Goal: Information Seeking & Learning: Find specific fact

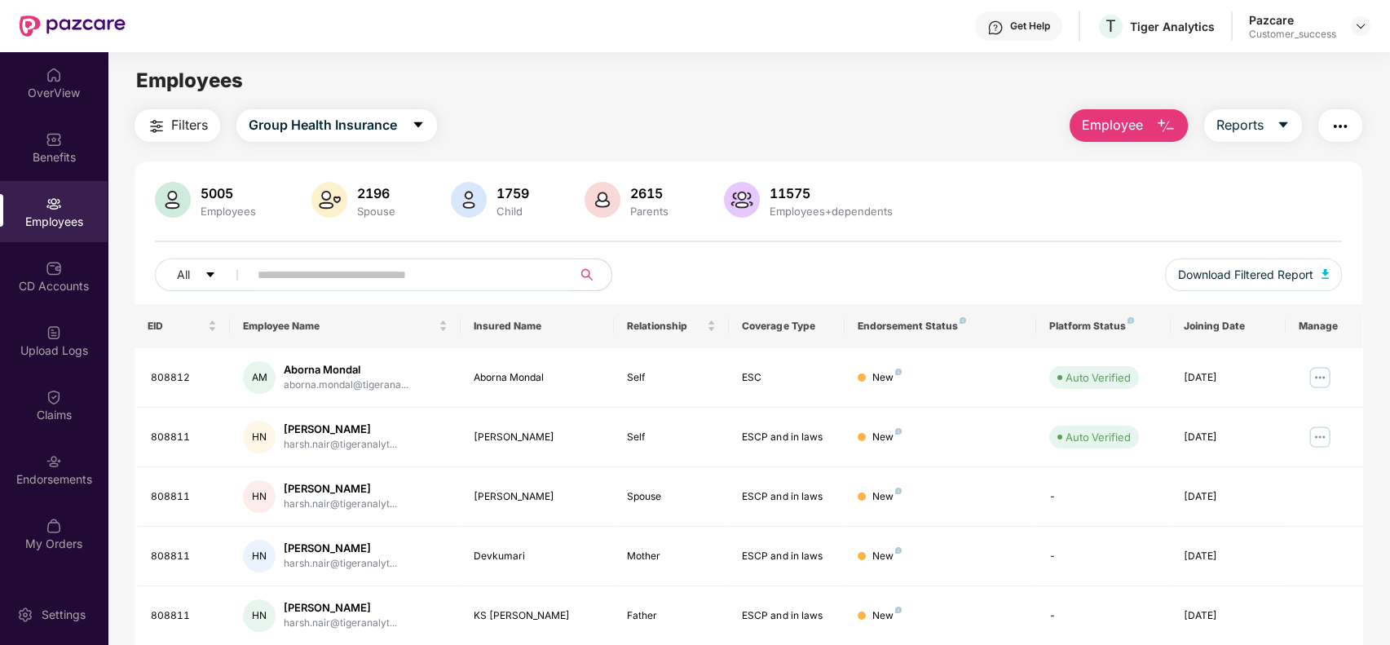
click at [429, 262] on input "text" at bounding box center [404, 274] width 293 height 24
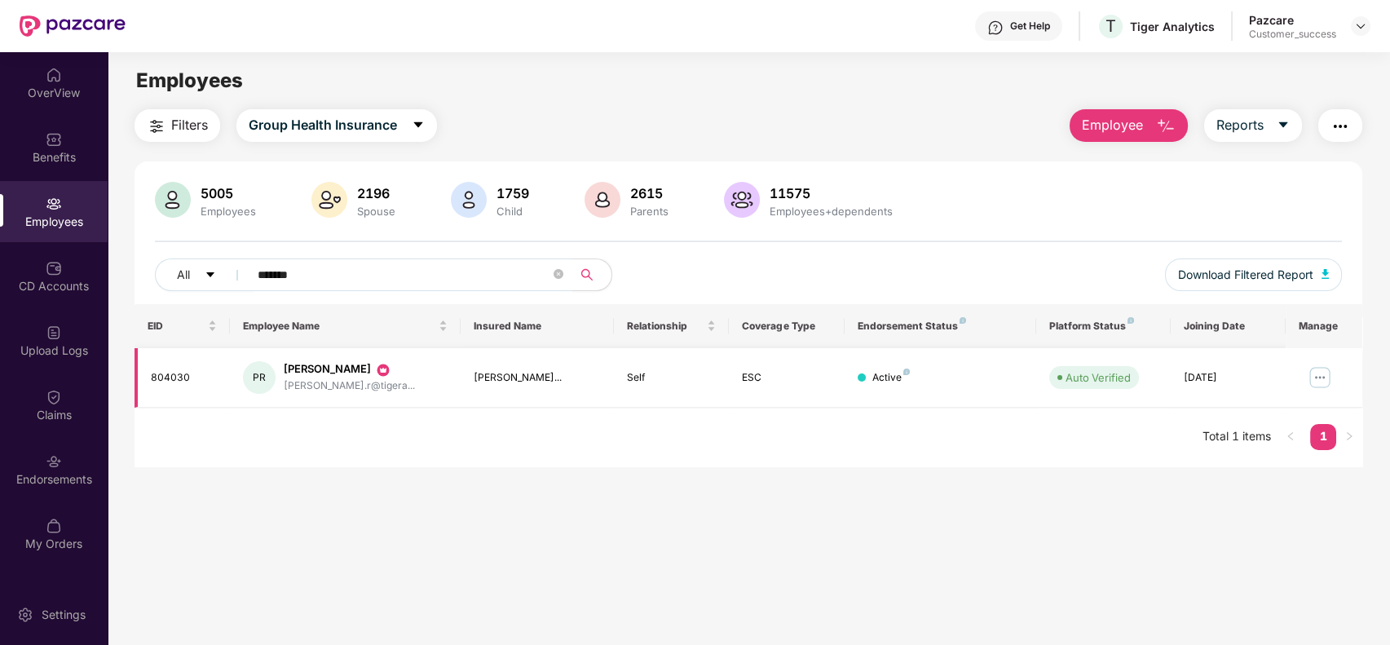
type input "*******"
click at [1308, 370] on img at bounding box center [1320, 377] width 26 height 26
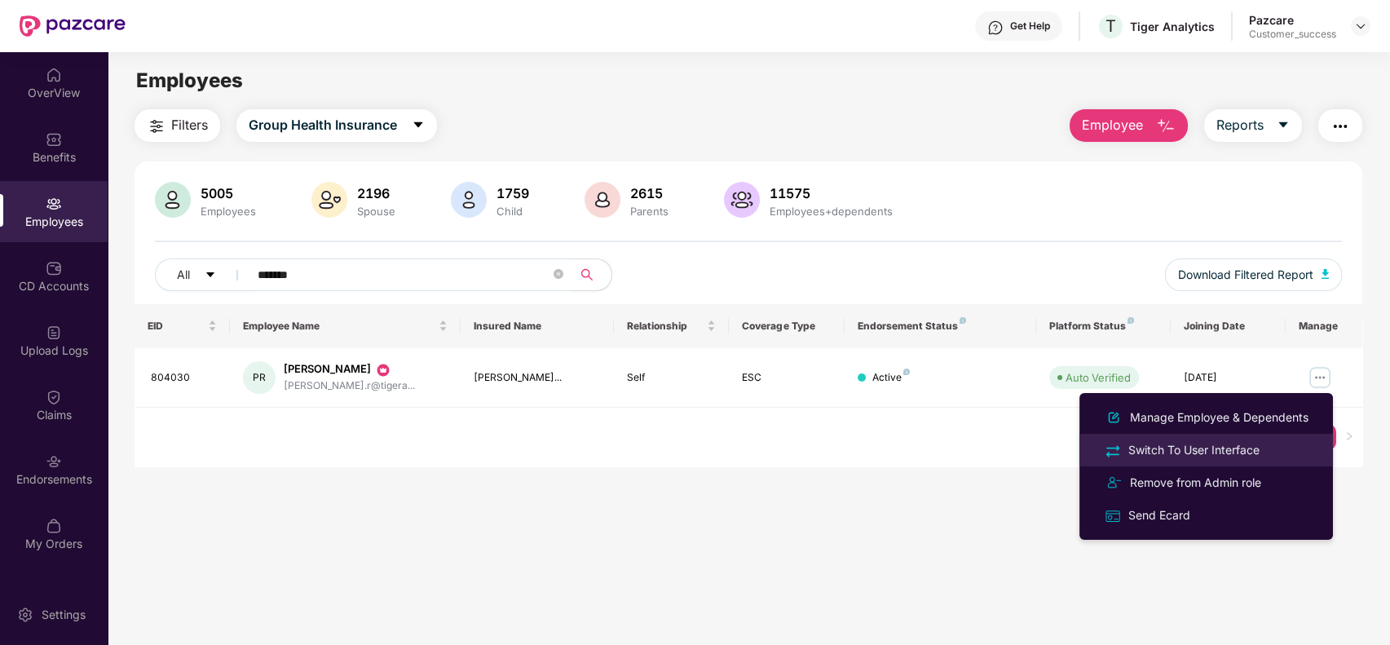
click at [1201, 442] on div "Switch To User Interface" at bounding box center [1194, 450] width 138 height 18
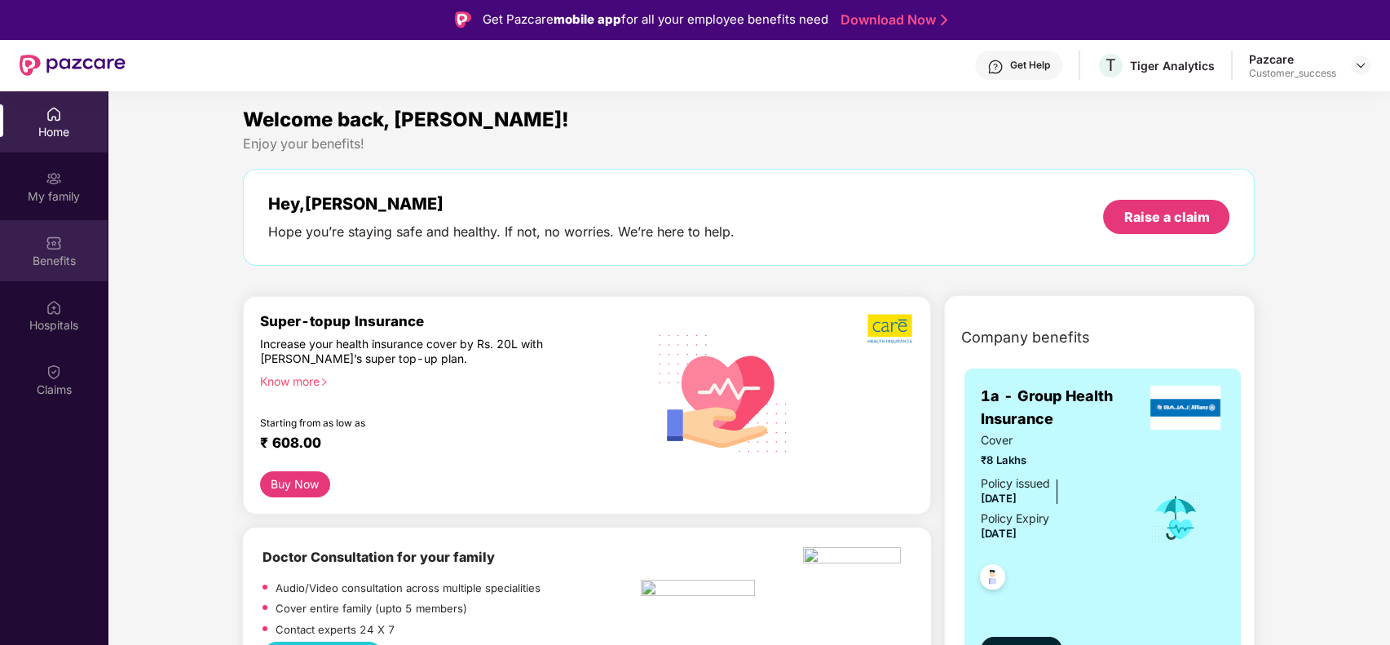
click at [55, 227] on div "Benefits" at bounding box center [54, 250] width 108 height 61
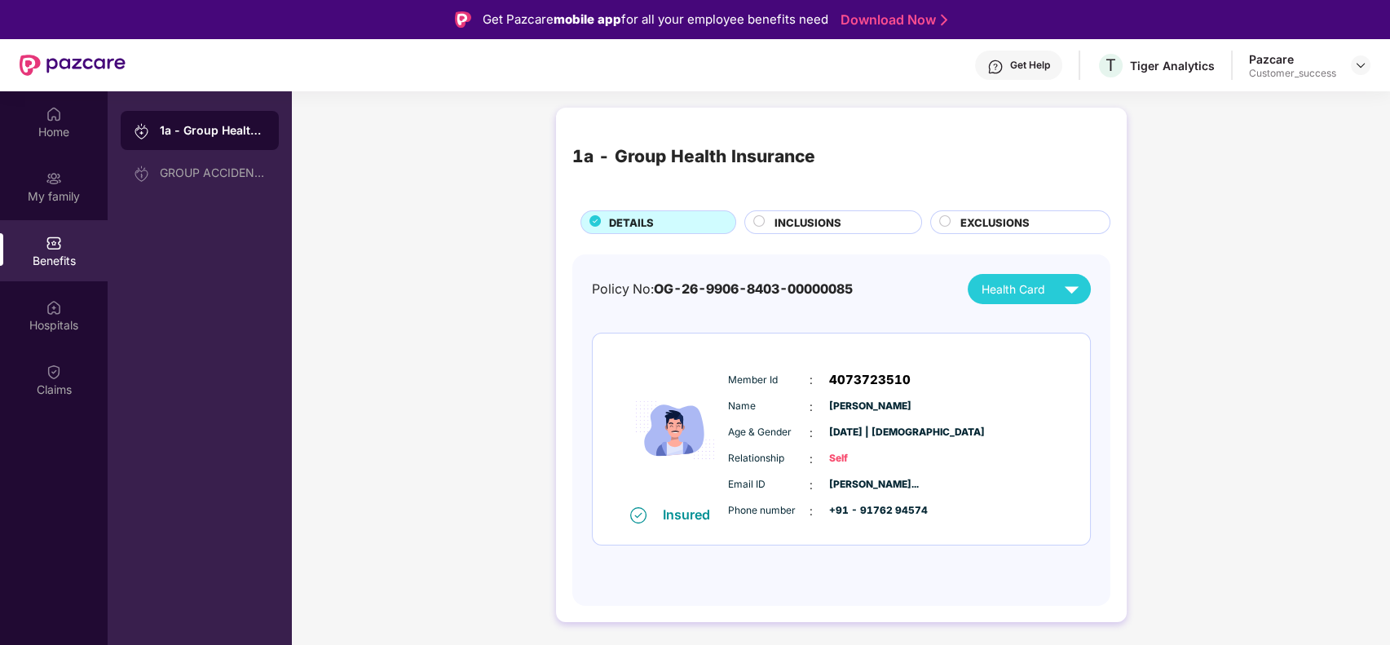
click at [811, 214] on span "INCLUSIONS" at bounding box center [807, 222] width 67 height 16
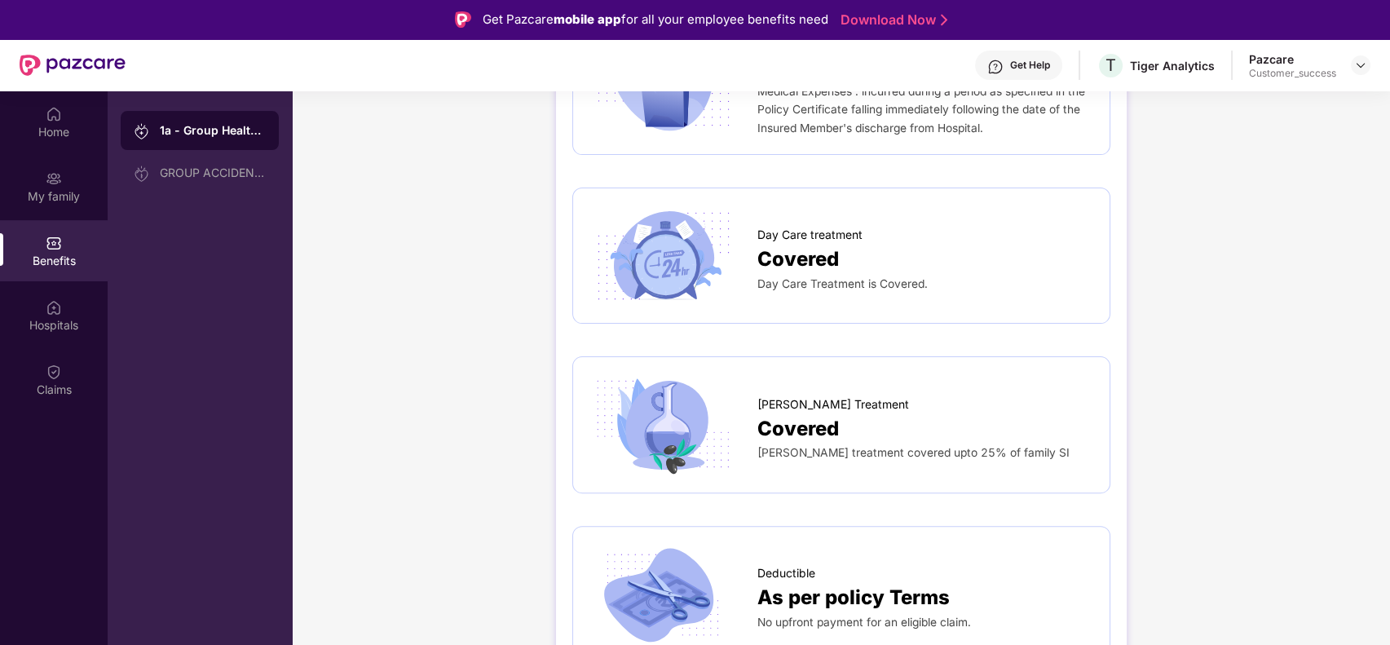
scroll to position [1220, 0]
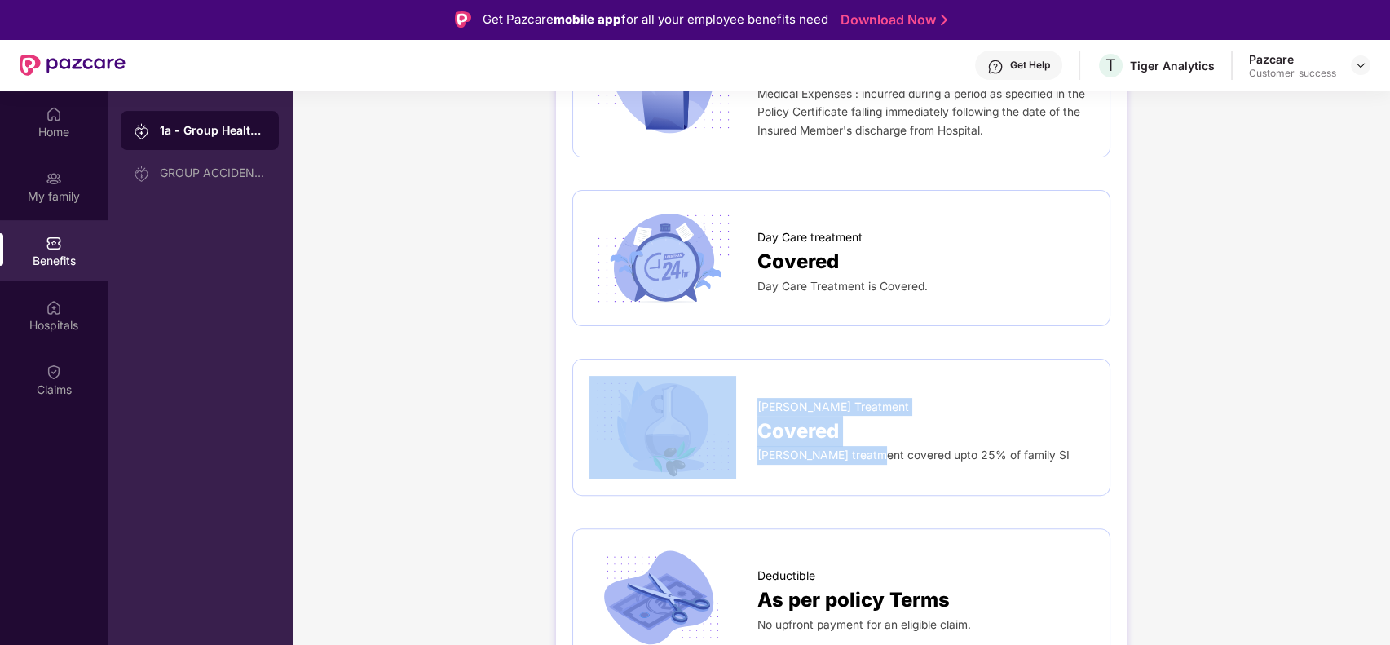
drag, startPoint x: 753, startPoint y: 422, endPoint x: 871, endPoint y: 435, distance: 118.1
click at [871, 435] on div "[PERSON_NAME] Treatment Covered [PERSON_NAME] treatment covered upto 25% of fam…" at bounding box center [841, 427] width 504 height 102
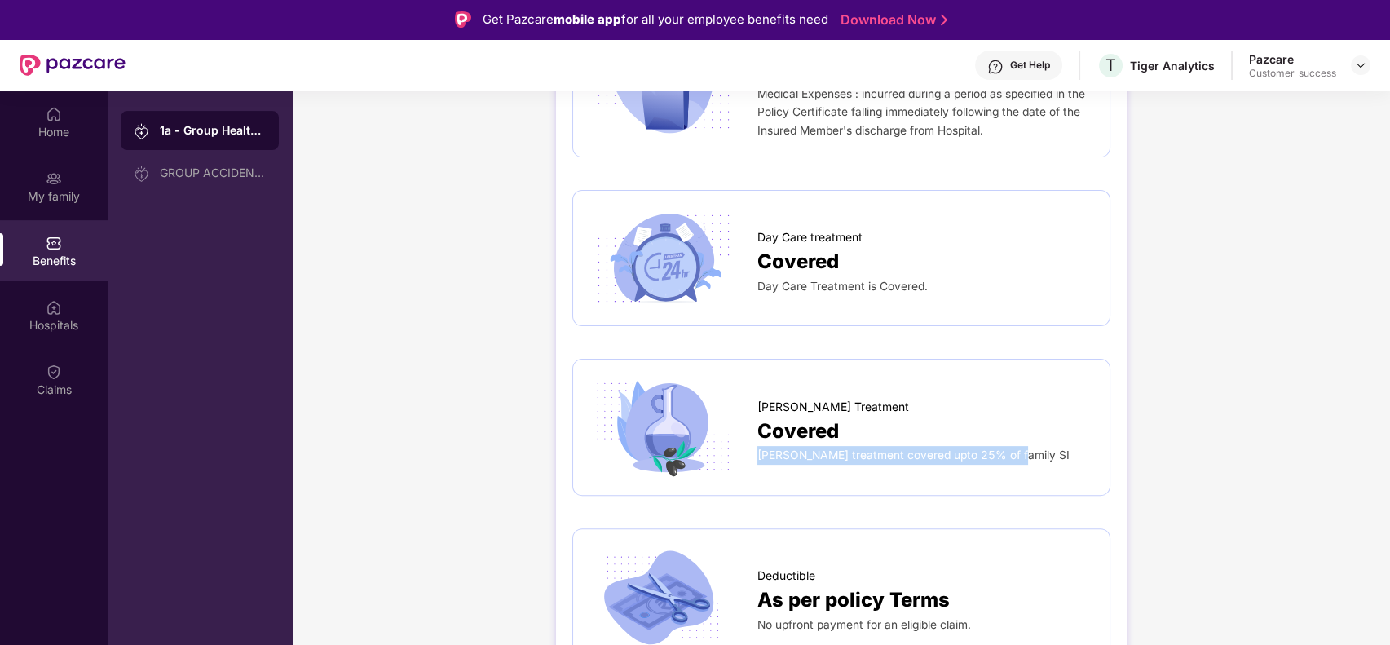
drag, startPoint x: 757, startPoint y: 427, endPoint x: 1007, endPoint y: 428, distance: 249.4
click at [1007, 446] on div "[PERSON_NAME] treatment covered upto 25% of family SI" at bounding box center [925, 455] width 336 height 19
copy span "[PERSON_NAME] treatment covered upto 25% of family SI"
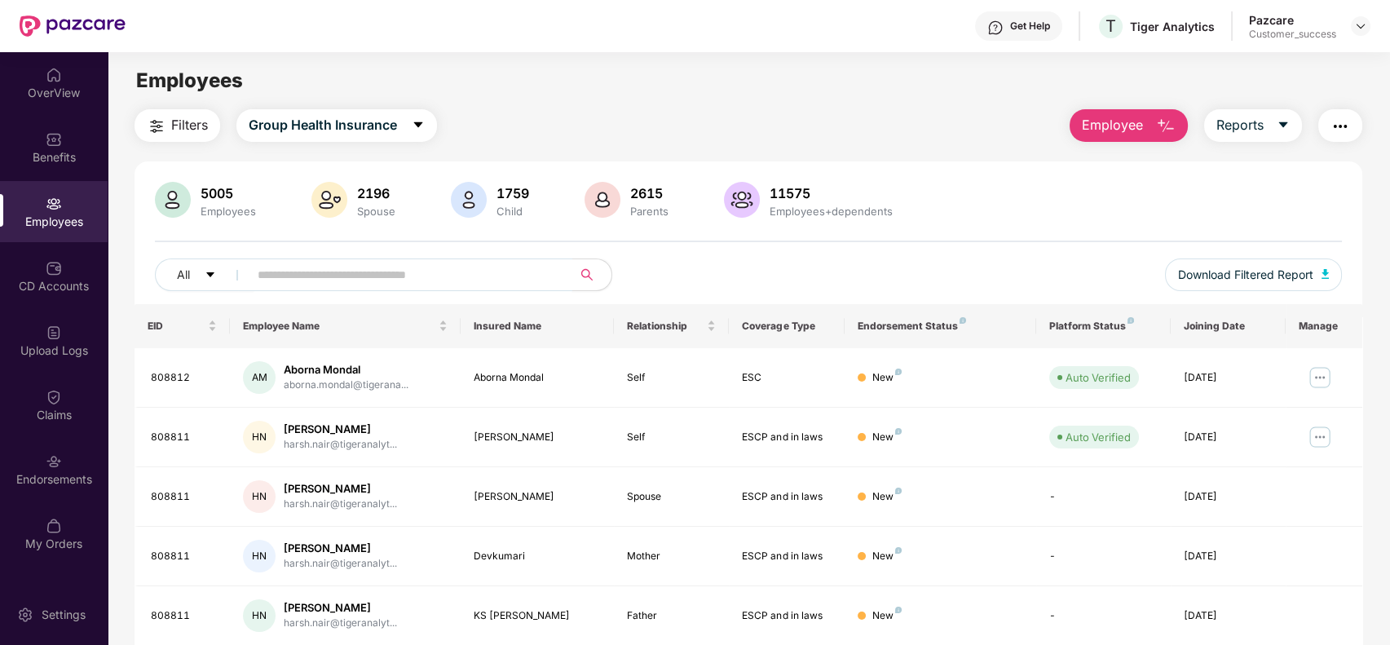
click at [282, 270] on input "text" at bounding box center [404, 274] width 293 height 24
paste input "**********"
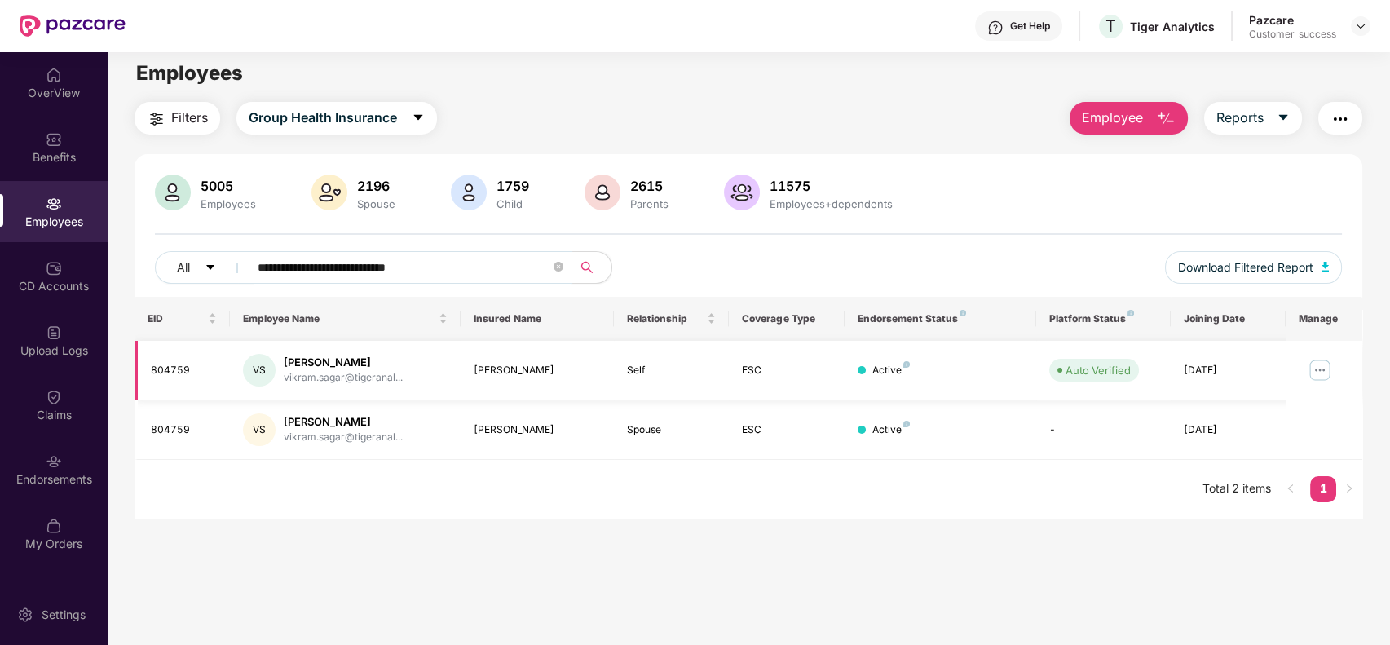
scroll to position [8, 0]
type input "**********"
